Goal: Task Accomplishment & Management: Complete application form

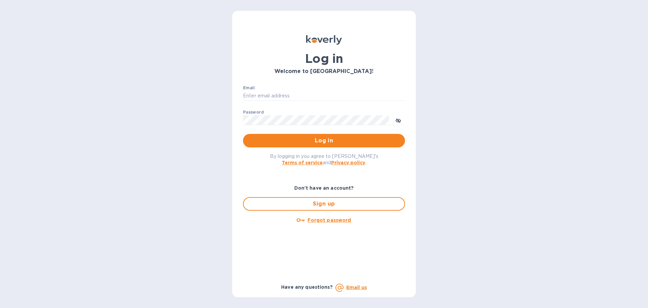
type input "[PERSON_NAME][EMAIL_ADDRESS][DOMAIN_NAME]"
click at [321, 142] on span "Log in" at bounding box center [324, 140] width 151 height 8
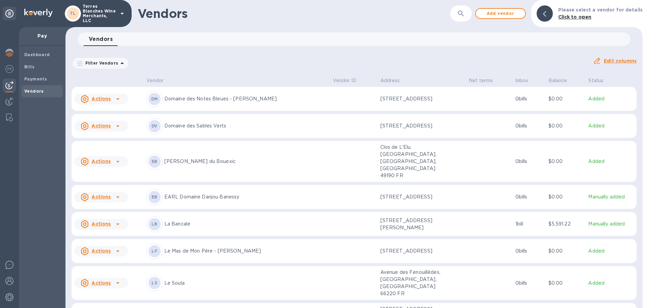
scroll to position [310, 0]
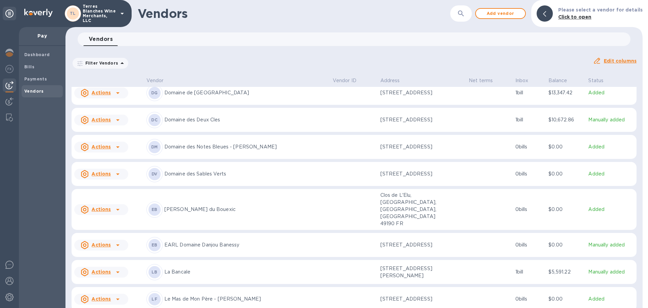
click at [194, 170] on p "Domaine des Sables Verts" at bounding box center [245, 173] width 163 height 7
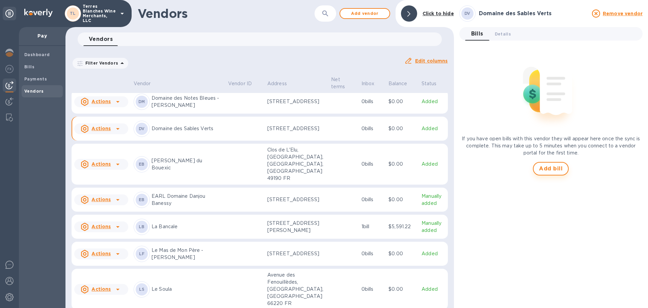
click at [554, 165] on span "Add bill" at bounding box center [551, 168] width 24 height 8
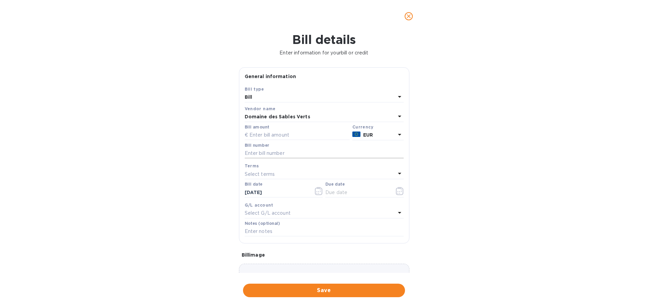
click at [253, 151] on input "text" at bounding box center [324, 153] width 159 height 10
paste input "F1250800019"
type input "F1250800019"
click at [271, 135] on input "text" at bounding box center [297, 135] width 105 height 10
type input "5,390.25"
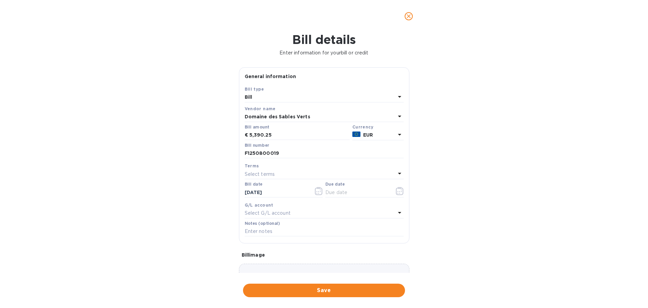
click at [135, 144] on div "Bill details Enter information for your bill or credit General information Save…" at bounding box center [324, 169] width 648 height 275
click at [318, 191] on icon "button" at bounding box center [319, 191] width 8 height 8
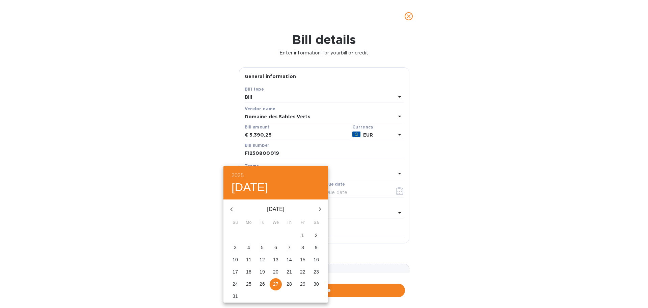
click at [261, 281] on p "26" at bounding box center [262, 283] width 5 height 7
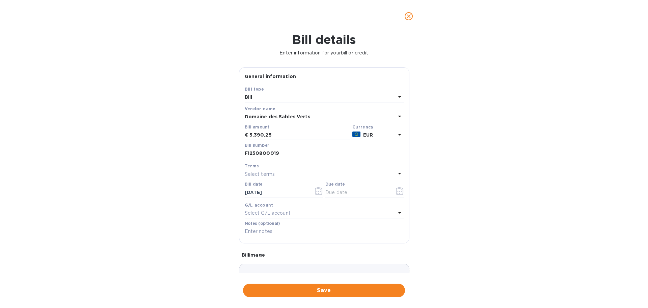
type input "[DATE]"
click at [277, 175] on div "Select terms" at bounding box center [320, 173] width 151 height 9
click at [269, 263] on p "Net 90" at bounding box center [321, 262] width 143 height 7
type input "[DATE]"
click at [127, 216] on div "Bill details Enter information for your bill or credit General information Save…" at bounding box center [324, 169] width 648 height 275
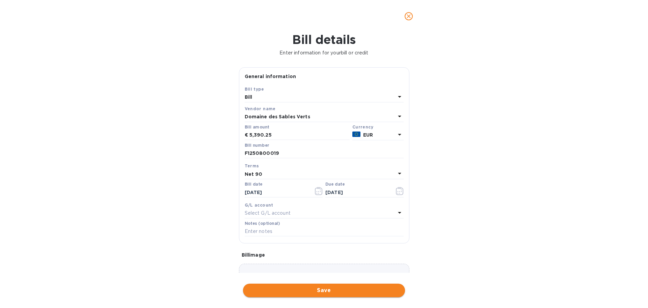
click at [317, 289] on span "Save" at bounding box center [324, 290] width 151 height 8
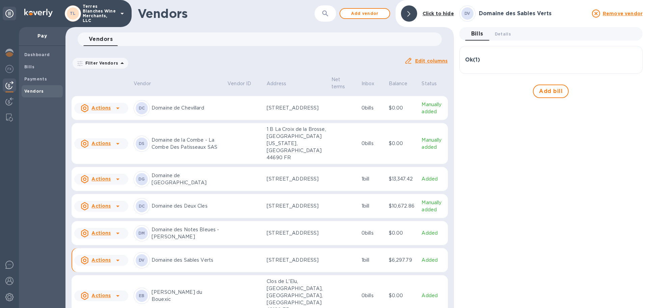
scroll to position [236, 0]
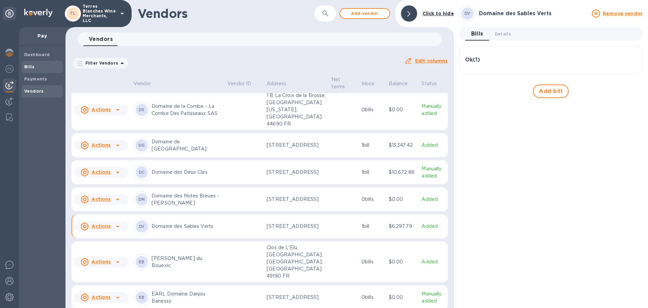
click at [30, 69] on b "Bills" at bounding box center [29, 66] width 10 height 5
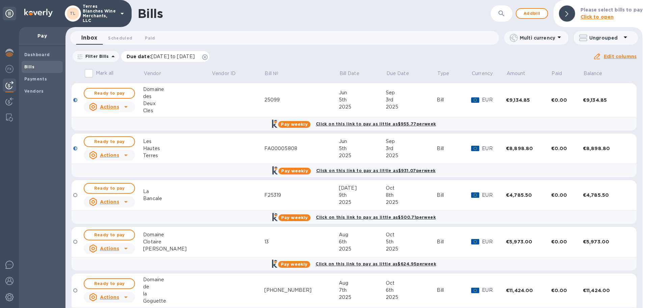
click at [208, 58] on icon at bounding box center [204, 56] width 5 height 5
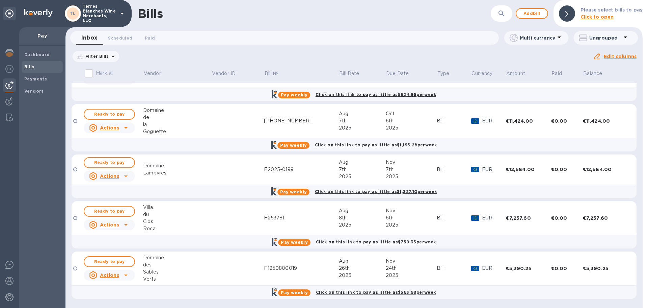
click at [211, 265] on td at bounding box center [237, 268] width 53 height 34
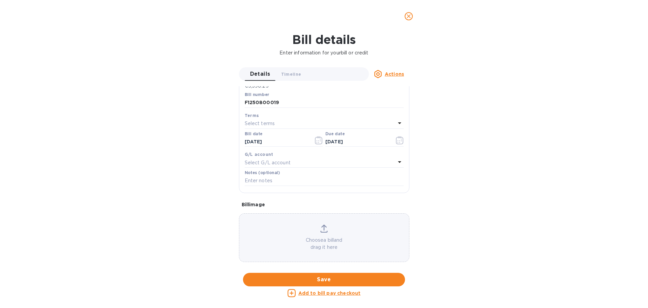
scroll to position [0, 0]
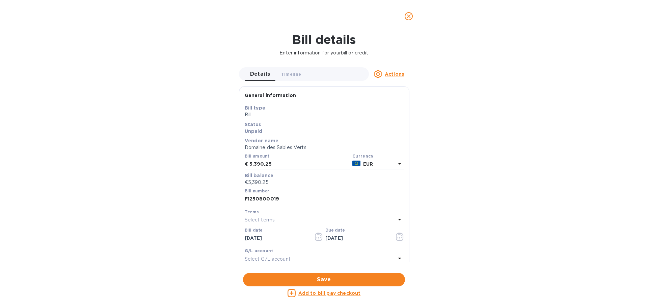
click at [408, 16] on icon "close" at bounding box center [409, 16] width 7 height 7
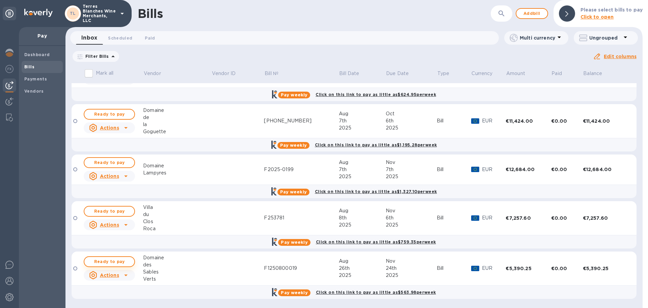
click at [127, 264] on span "Ready to pay" at bounding box center [109, 261] width 39 height 8
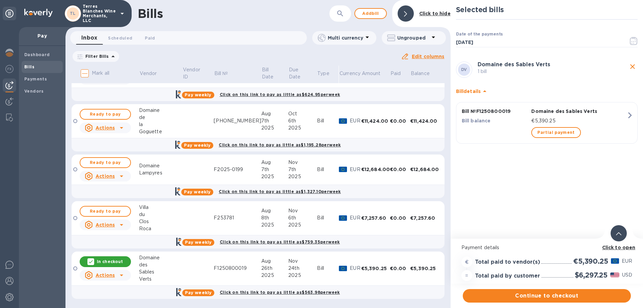
click at [630, 118] on icon "button" at bounding box center [630, 115] width 12 height 12
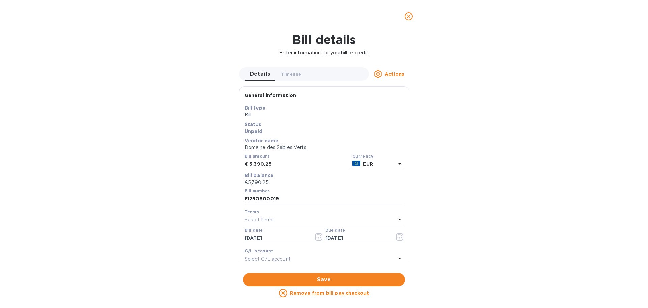
click at [411, 20] on button "close" at bounding box center [409, 16] width 16 height 16
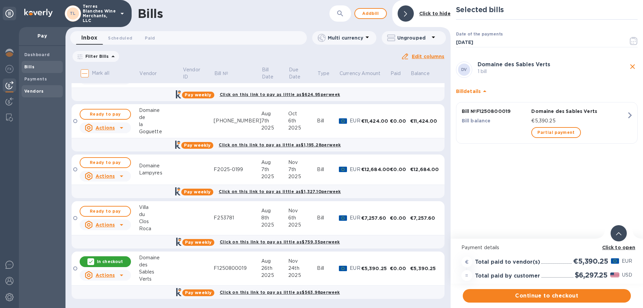
click at [28, 93] on b "Vendors" at bounding box center [34, 90] width 20 height 5
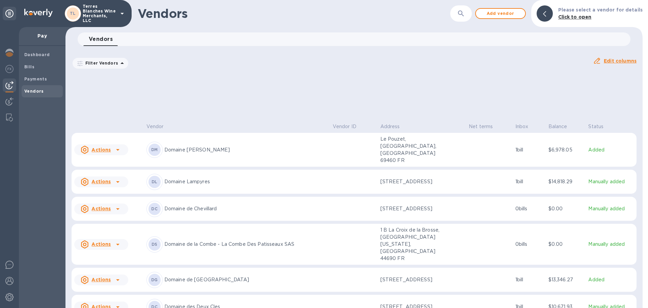
scroll to position [374, 0]
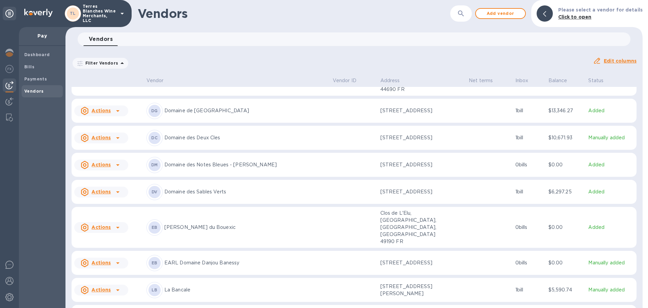
click at [201, 188] on p "Domaine des Sables Verts" at bounding box center [245, 191] width 163 height 7
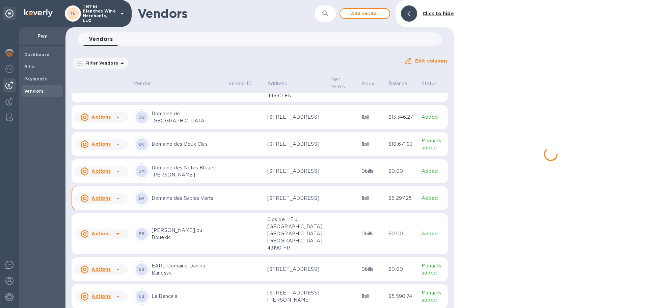
scroll to position [360, 0]
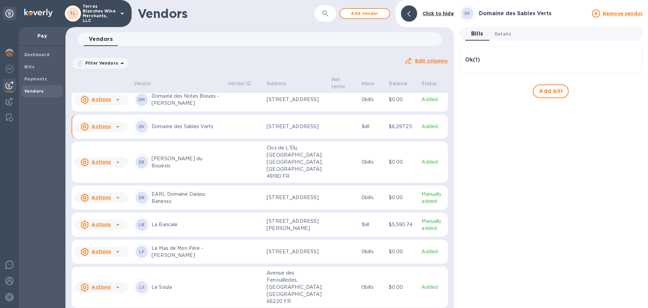
click at [503, 36] on span "Details 0" at bounding box center [503, 33] width 16 height 7
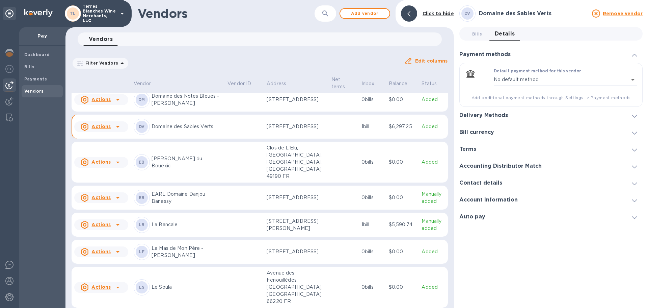
click at [533, 117] on div "Delivery Methods" at bounding box center [551, 115] width 183 height 17
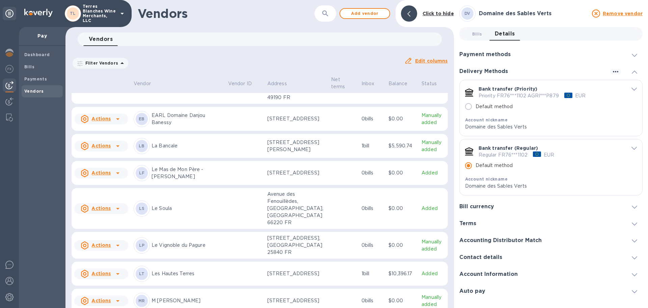
scroll to position [443, 0]
